Goal: Information Seeking & Learning: Learn about a topic

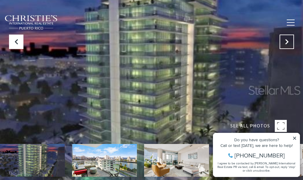
click at [288, 42] on icon "Next Slide" at bounding box center [286, 42] width 6 height 6
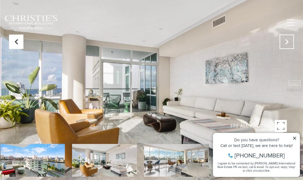
click at [287, 43] on icon "Next Slide" at bounding box center [286, 42] width 6 height 6
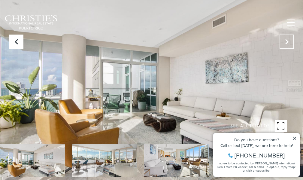
click at [287, 43] on icon "Next Slide" at bounding box center [286, 42] width 6 height 6
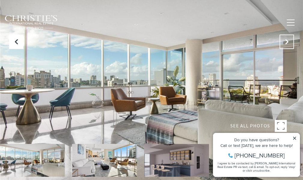
click at [287, 43] on icon "Next Slide" at bounding box center [286, 42] width 6 height 6
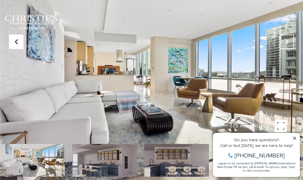
click at [287, 43] on icon "Next Slide" at bounding box center [286, 42] width 6 height 6
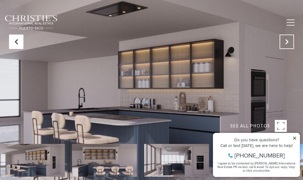
click at [287, 43] on icon "Next Slide" at bounding box center [286, 42] width 6 height 6
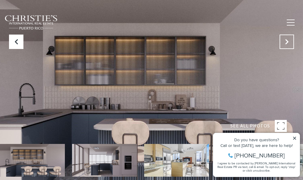
click at [287, 43] on icon "Next Slide" at bounding box center [286, 42] width 6 height 6
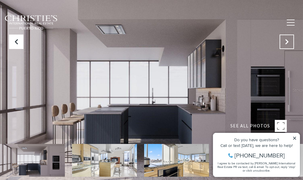
click at [287, 43] on icon "Next Slide" at bounding box center [286, 42] width 6 height 6
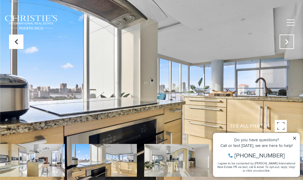
click at [287, 43] on icon "Next Slide" at bounding box center [286, 42] width 6 height 6
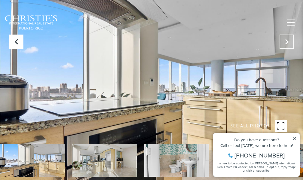
click at [287, 43] on icon "Next Slide" at bounding box center [286, 42] width 6 height 6
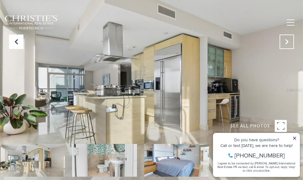
click at [287, 43] on icon "Next Slide" at bounding box center [286, 42] width 6 height 6
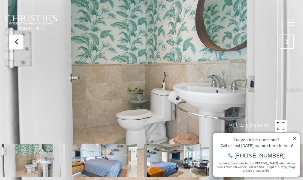
click at [287, 43] on icon "Next Slide" at bounding box center [286, 42] width 6 height 6
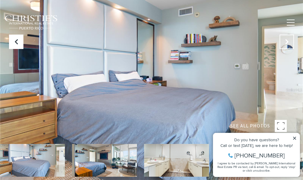
click at [287, 43] on icon "Next Slide" at bounding box center [286, 42] width 6 height 6
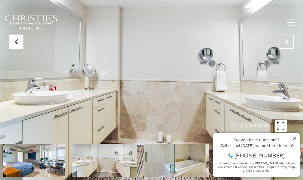
click at [287, 43] on icon "Next Slide" at bounding box center [286, 42] width 6 height 6
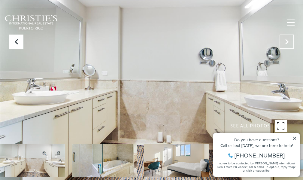
click at [287, 43] on icon "Next Slide" at bounding box center [286, 42] width 6 height 6
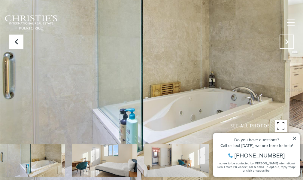
click at [287, 43] on icon "Next Slide" at bounding box center [286, 42] width 6 height 6
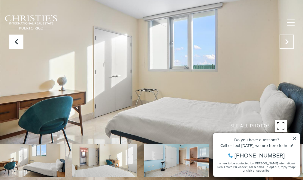
click at [287, 43] on icon "Next Slide" at bounding box center [286, 42] width 6 height 6
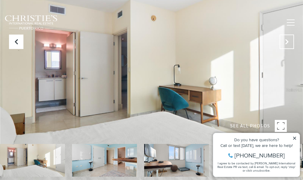
click at [287, 43] on icon "Next Slide" at bounding box center [286, 42] width 6 height 6
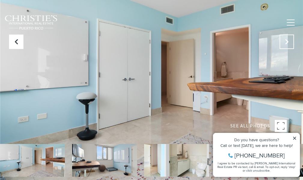
click at [287, 43] on icon "Next Slide" at bounding box center [286, 42] width 6 height 6
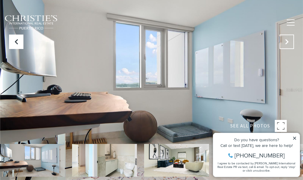
click at [287, 43] on icon "Next Slide" at bounding box center [286, 42] width 6 height 6
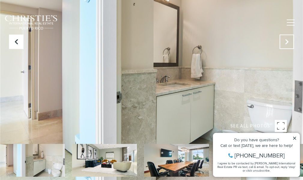
click at [287, 43] on icon "Next Slide" at bounding box center [286, 42] width 6 height 6
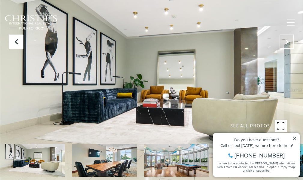
click at [287, 43] on icon "Next Slide" at bounding box center [286, 42] width 6 height 6
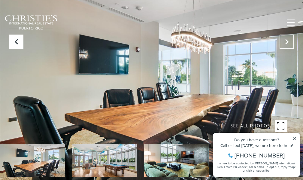
click at [287, 43] on icon "Next Slide" at bounding box center [286, 42] width 6 height 6
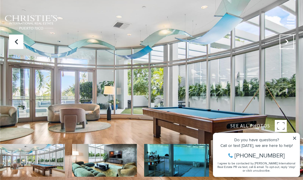
click at [287, 43] on icon "Next Slide" at bounding box center [286, 42] width 6 height 6
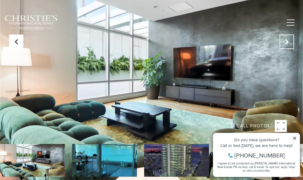
click at [287, 43] on icon "Next Slide" at bounding box center [286, 42] width 6 height 6
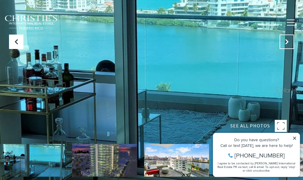
click at [287, 43] on icon "Next Slide" at bounding box center [286, 42] width 6 height 6
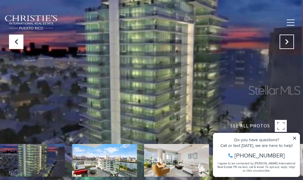
click at [285, 43] on icon "Next Slide" at bounding box center [286, 42] width 6 height 6
